Goal: Navigation & Orientation: Find specific page/section

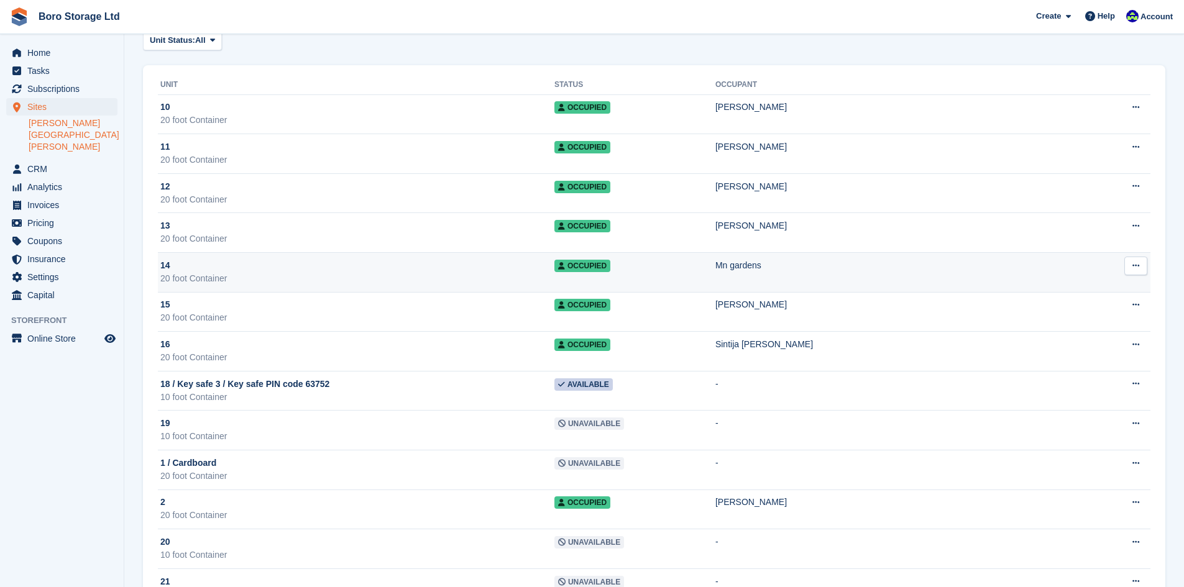
scroll to position [186, 0]
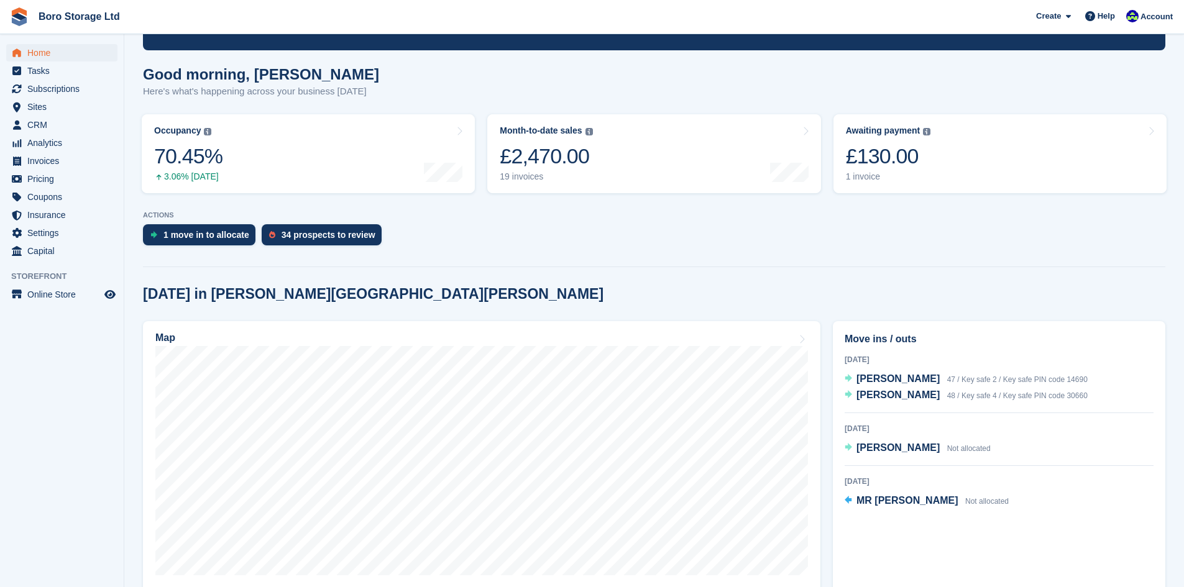
scroll to position [311, 0]
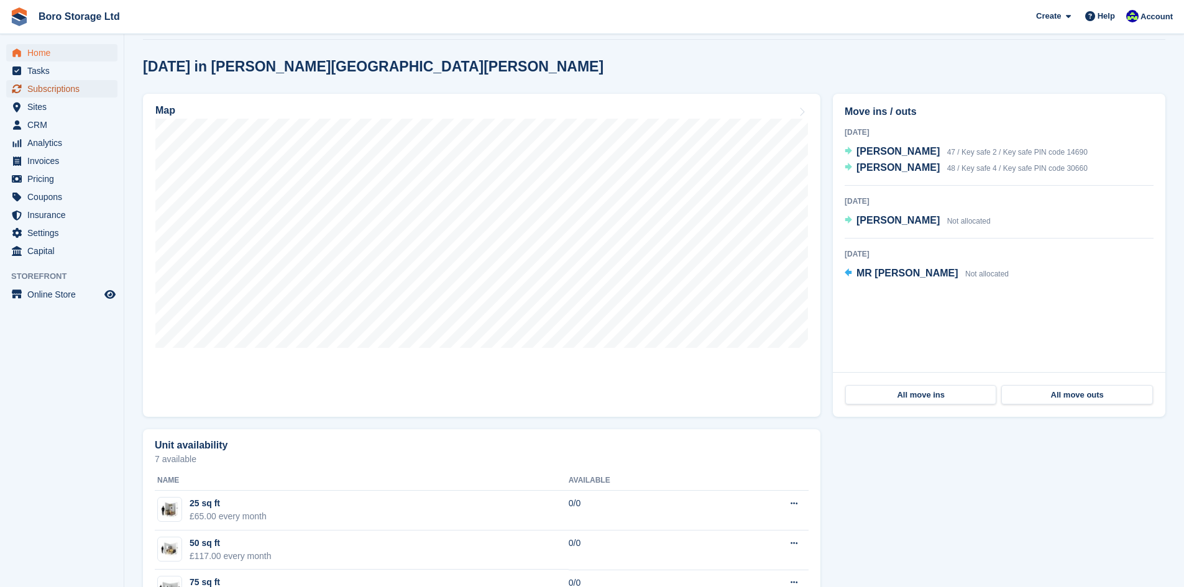
click at [58, 91] on span "Subscriptions" at bounding box center [64, 88] width 75 height 17
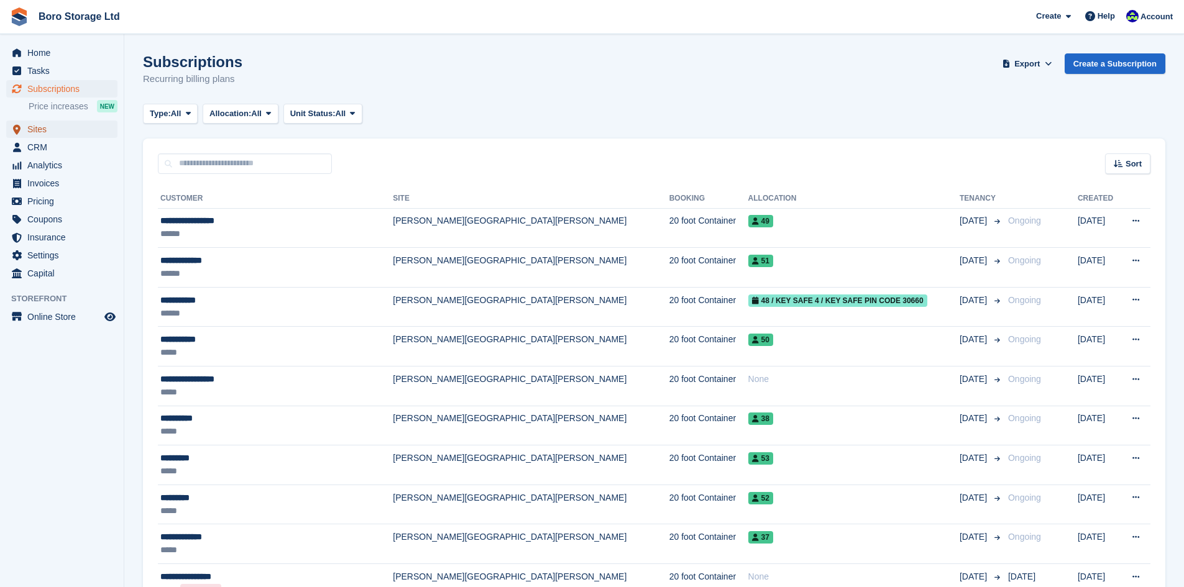
click at [26, 134] on link "Sites" at bounding box center [61, 129] width 111 height 17
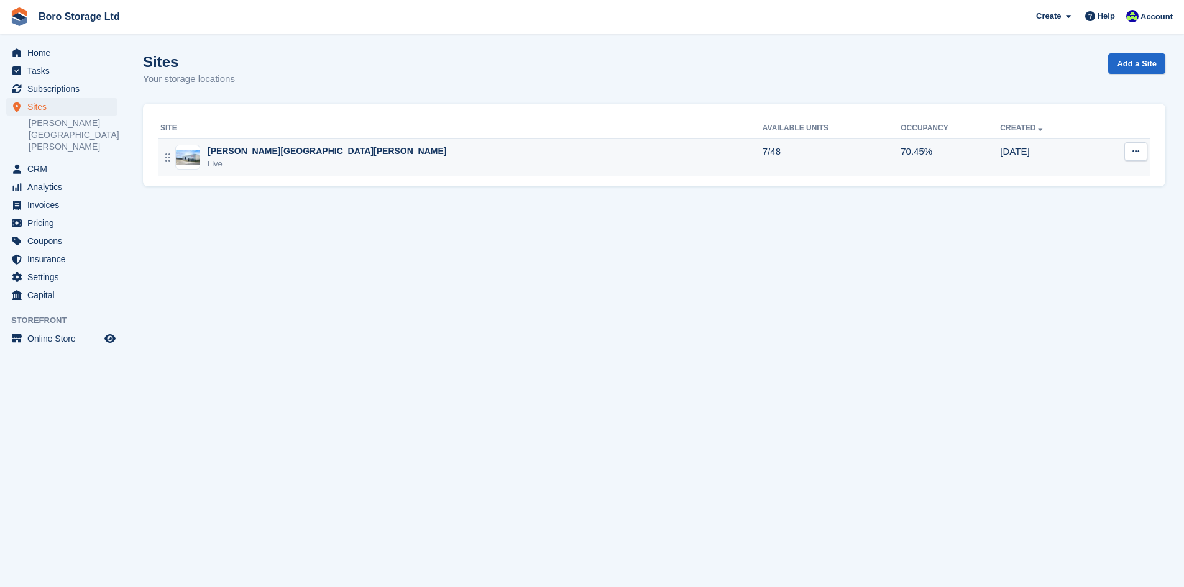
click at [211, 159] on div "Live" at bounding box center [327, 164] width 239 height 12
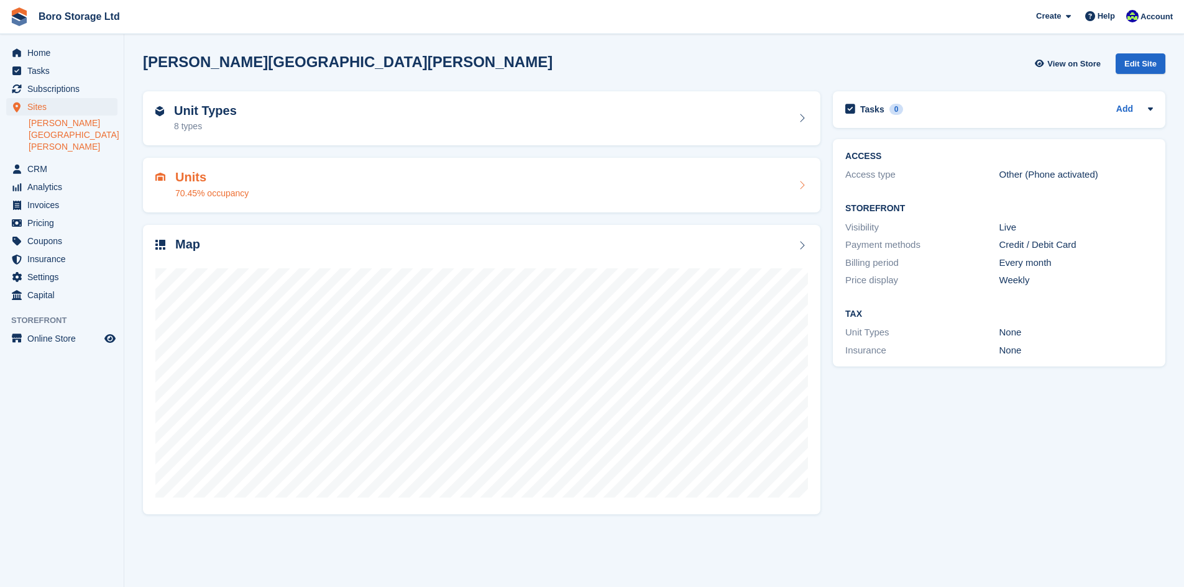
click at [185, 182] on h2 "Units" at bounding box center [211, 177] width 73 height 14
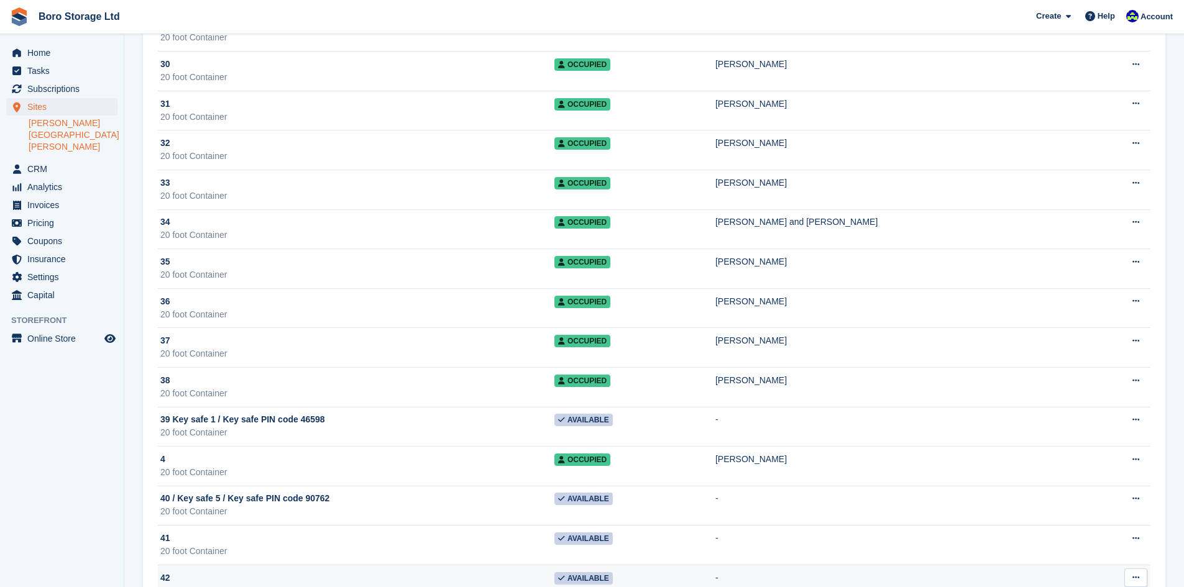
scroll to position [811, 0]
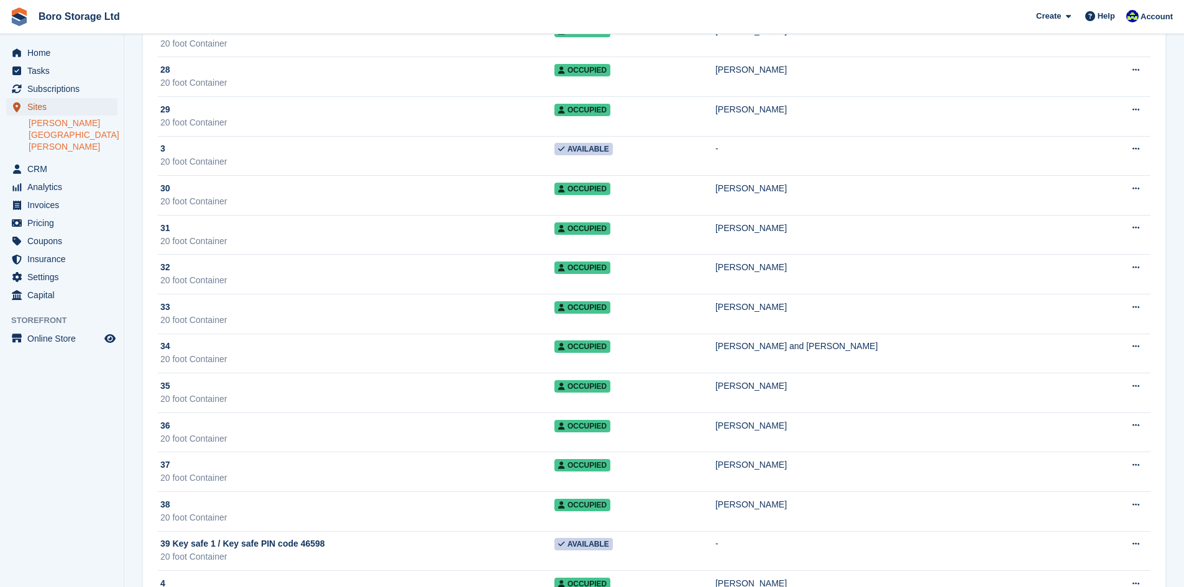
click at [42, 106] on span "Sites" at bounding box center [64, 106] width 75 height 17
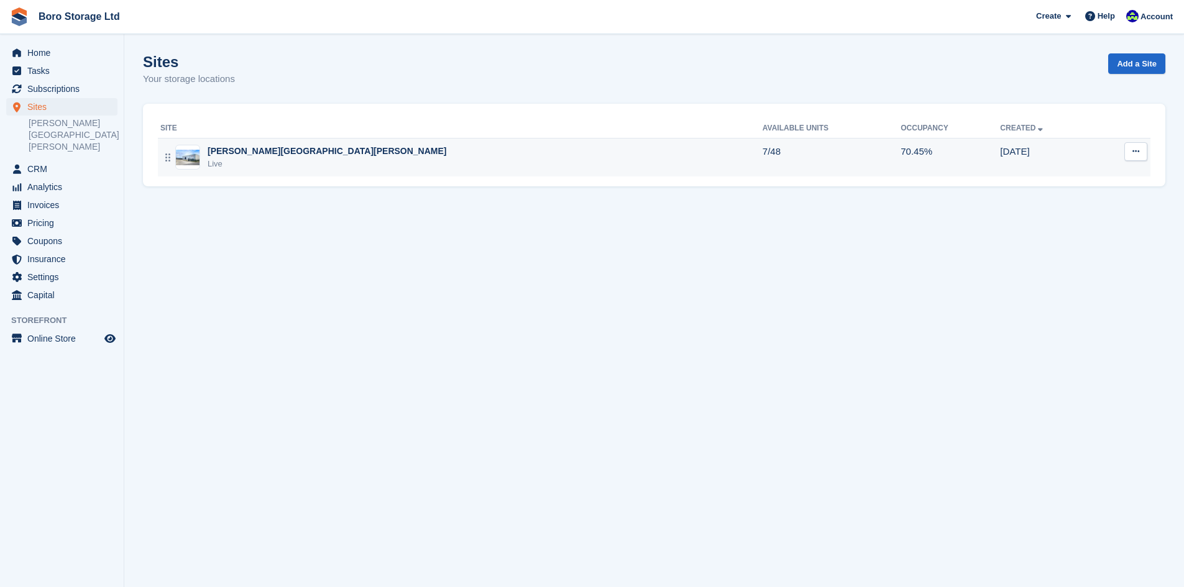
click at [252, 147] on div "[PERSON_NAME][GEOGRAPHIC_DATA][PERSON_NAME]" at bounding box center [327, 151] width 239 height 13
